Goal: Task Accomplishment & Management: Manage account settings

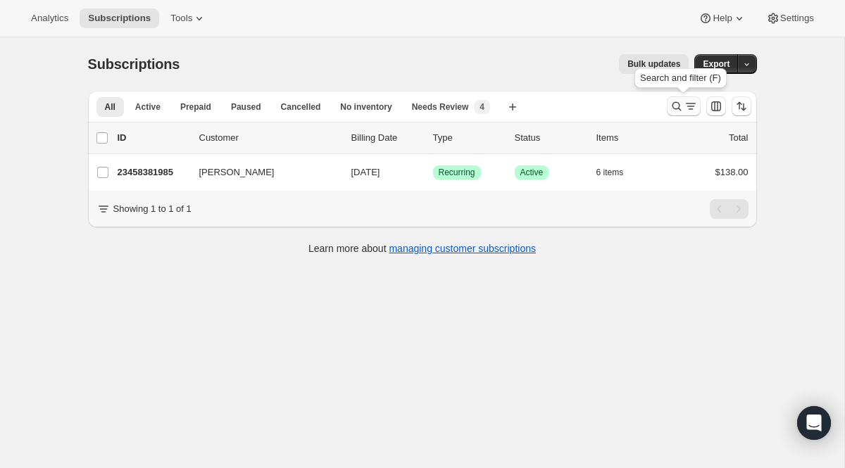
click at [678, 100] on icon "Search and filter results" at bounding box center [677, 106] width 14 height 14
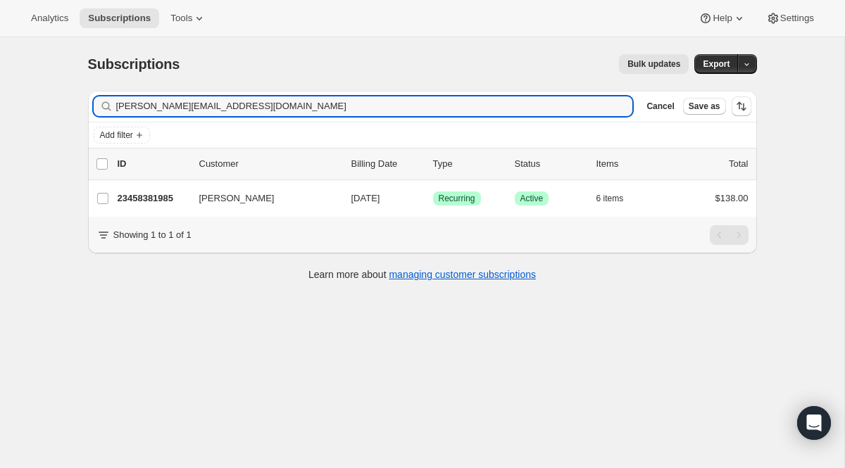
drag, startPoint x: 345, startPoint y: 111, endPoint x: 32, endPoint y: 41, distance: 320.5
click at [32, 41] on div "Subscriptions. This page is ready Subscriptions Bulk updates More actions Bulk …" at bounding box center [422, 271] width 844 height 468
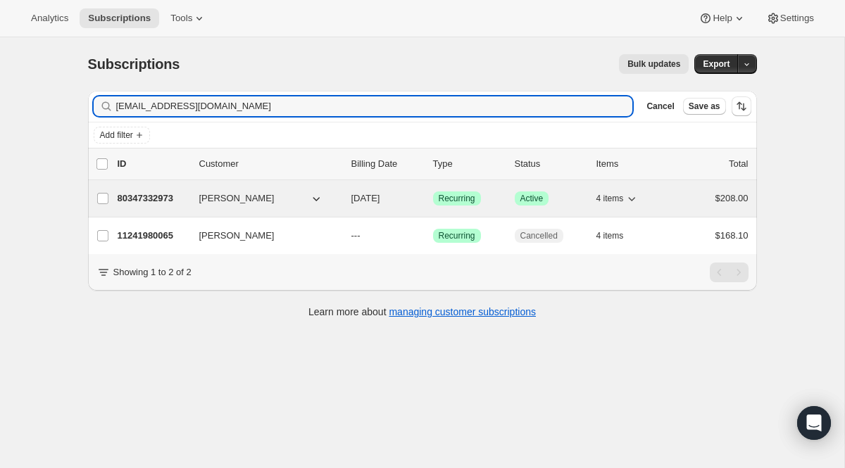
type input "[EMAIL_ADDRESS][DOMAIN_NAME]"
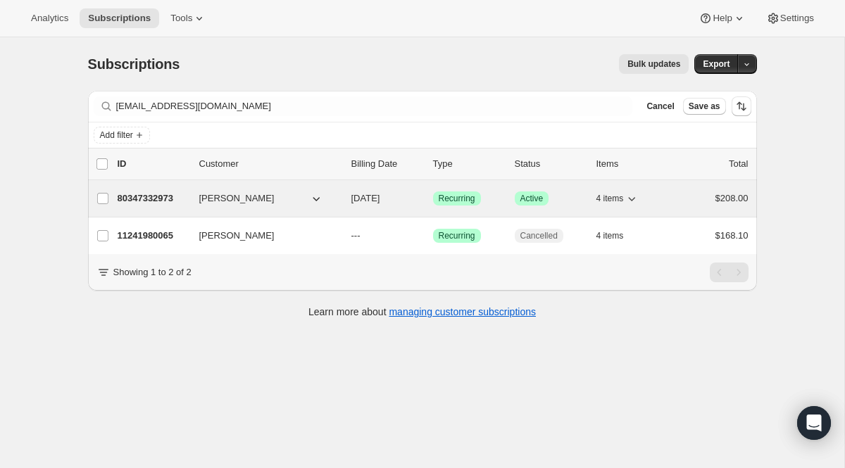
click at [456, 201] on span "Recurring" at bounding box center [457, 198] width 37 height 11
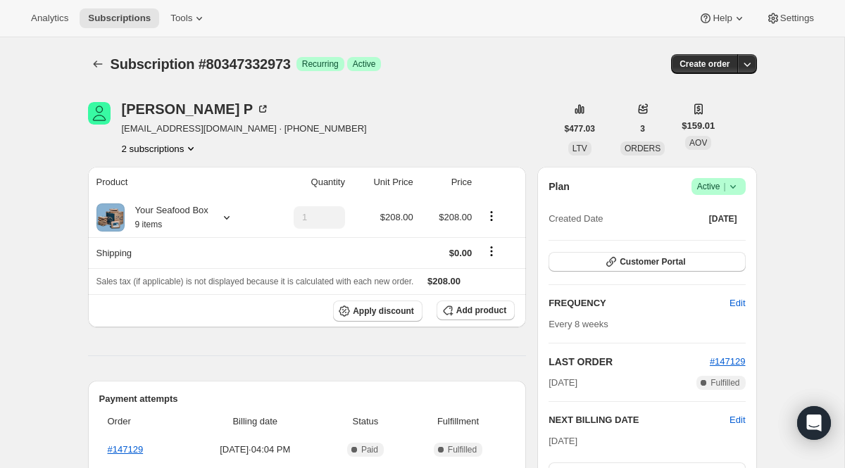
click at [724, 191] on span "|" at bounding box center [724, 186] width 2 height 11
click at [688, 238] on span "Cancel subscription" at bounding box center [713, 238] width 80 height 11
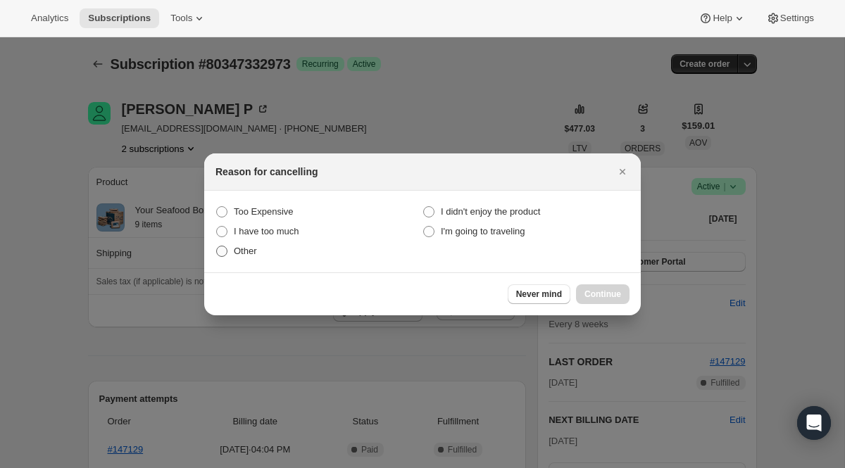
click at [227, 244] on label "Other" at bounding box center [318, 252] width 207 height 20
click at [217, 246] on input "Other" at bounding box center [216, 246] width 1 height 1
radio input "true"
click at [594, 287] on button "Continue" at bounding box center [603, 294] width 54 height 20
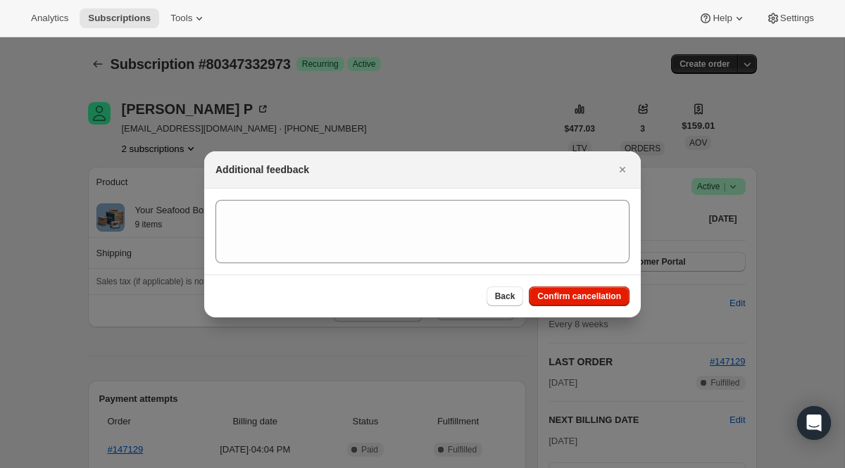
click at [394, 199] on section ":rtd:" at bounding box center [422, 232] width 437 height 86
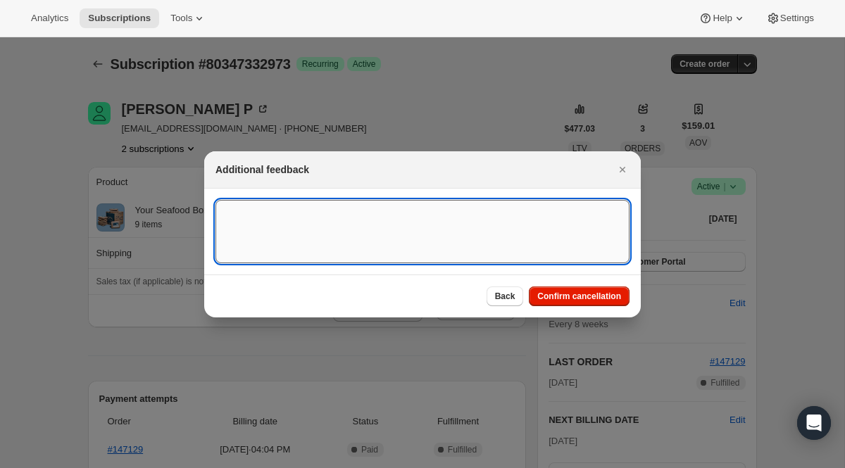
click at [388, 224] on textarea ":rtd:" at bounding box center [422, 231] width 414 height 63
paste textarea "we bought so much with our first order, that we are set on seafood for a while.…"
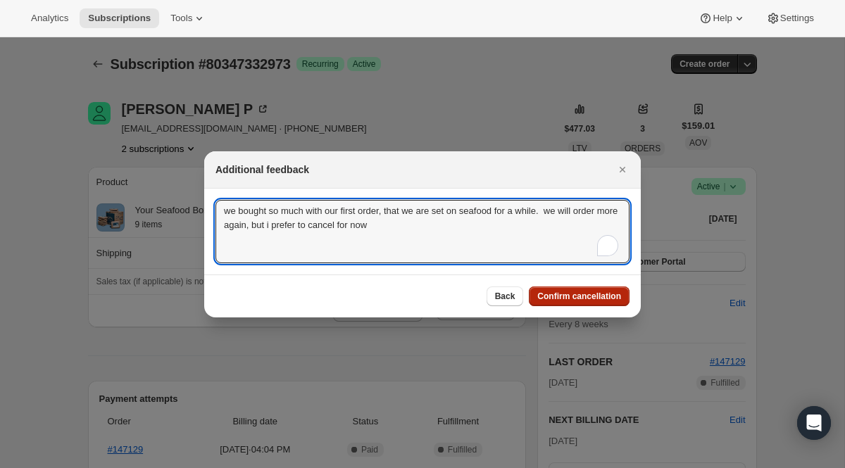
type textarea "we bought so much with our first order, that we are set on seafood for a while.…"
click at [563, 303] on button "Confirm cancellation" at bounding box center [579, 297] width 101 height 20
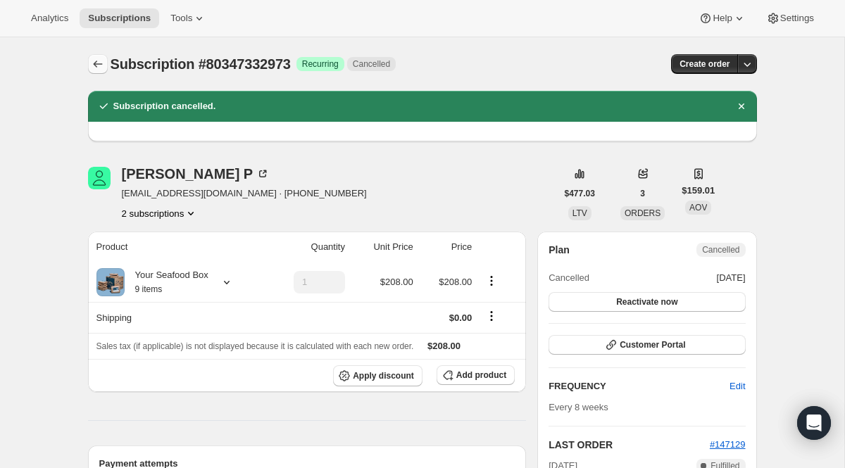
click at [98, 63] on icon "Subscriptions" at bounding box center [98, 64] width 14 height 14
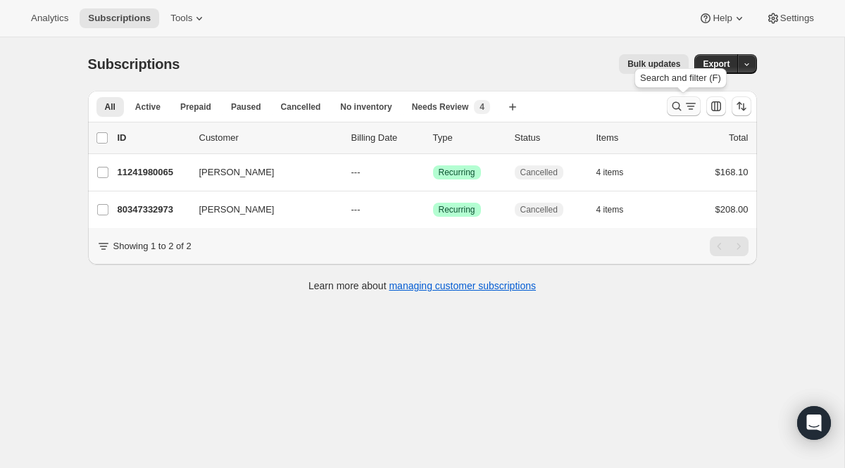
click at [682, 106] on icon "Search and filter results" at bounding box center [677, 106] width 14 height 14
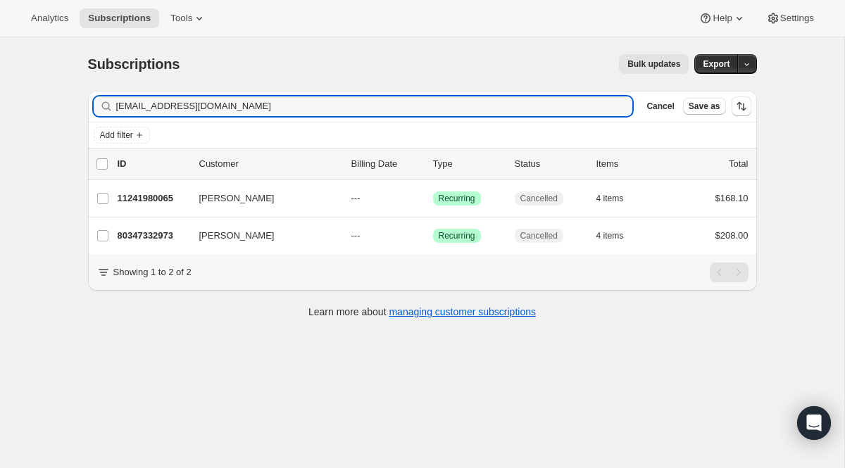
drag, startPoint x: 353, startPoint y: 106, endPoint x: 115, endPoint y: 74, distance: 240.2
click at [115, 75] on div "Subscriptions. This page is ready Subscriptions Bulk updates More actions Bulk …" at bounding box center [422, 185] width 703 height 296
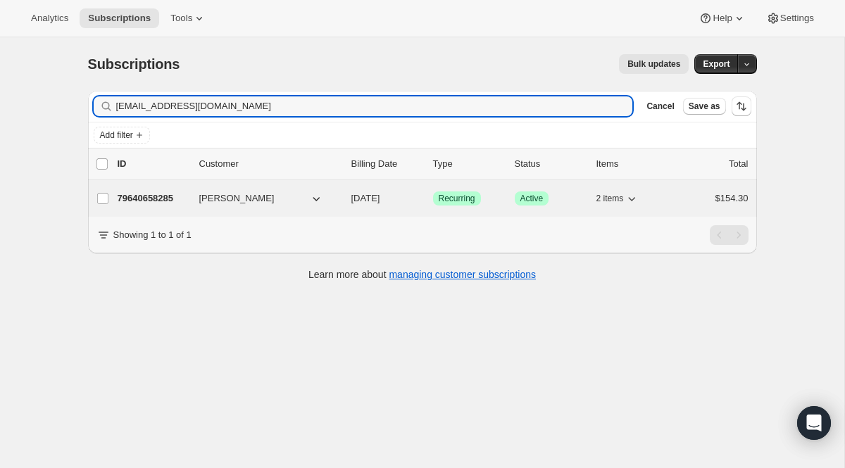
type input "[EMAIL_ADDRESS][DOMAIN_NAME]"
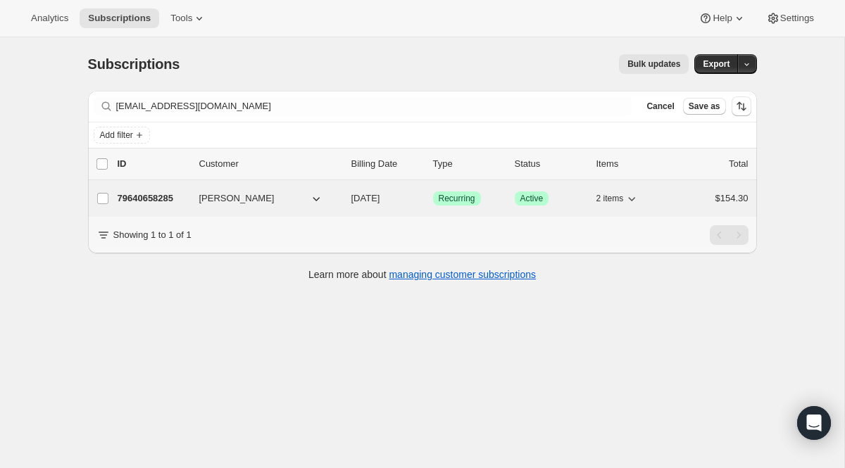
click at [469, 190] on div "79640658285 [PERSON_NAME] [DATE] Success Recurring Success Active 2 items $154.…" at bounding box center [433, 199] width 631 height 20
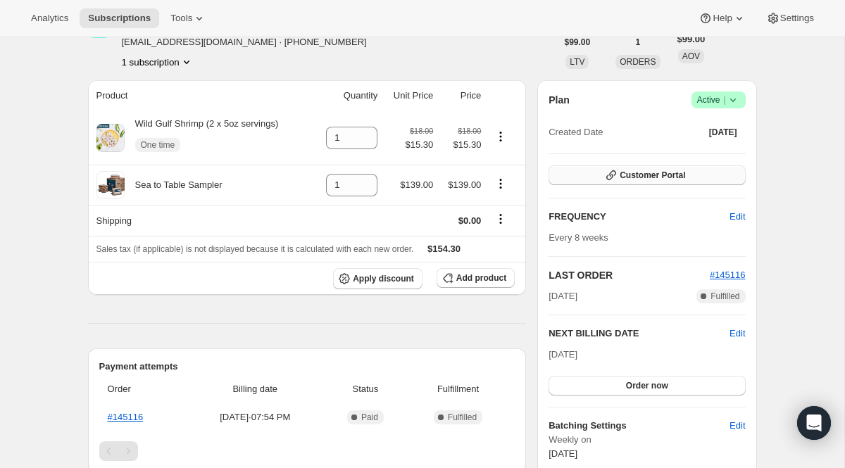
scroll to position [186, 0]
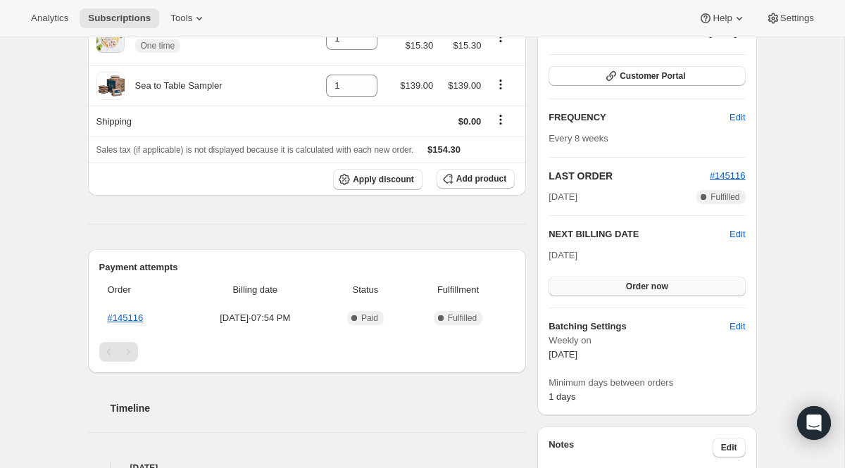
click at [673, 291] on button "Order now" at bounding box center [647, 287] width 196 height 20
click at [673, 291] on span "Click to confirm" at bounding box center [647, 286] width 64 height 11
